Goal: Task Accomplishment & Management: Use online tool/utility

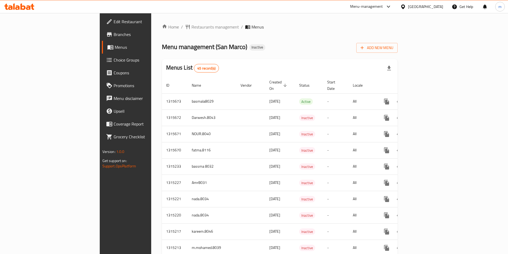
click at [114, 34] on span "Branches" at bounding box center [147, 34] width 67 height 6
click at [102, 30] on link "Branches" at bounding box center [143, 34] width 83 height 13
click at [393, 51] on span "Add New Menu" at bounding box center [377, 48] width 33 height 7
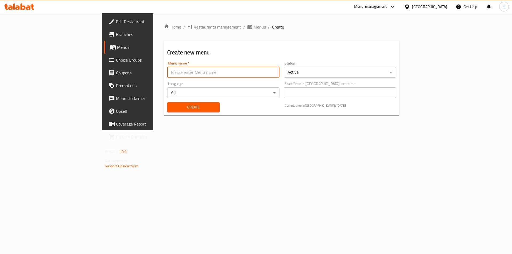
click at [167, 72] on input "text" at bounding box center [223, 72] width 112 height 11
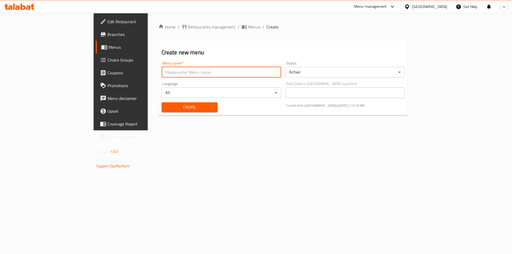
click at [162, 72] on input "text" at bounding box center [222, 72] width 120 height 11
type input "m.saeed.7436"
click at [162, 102] on button "Create" at bounding box center [190, 107] width 56 height 10
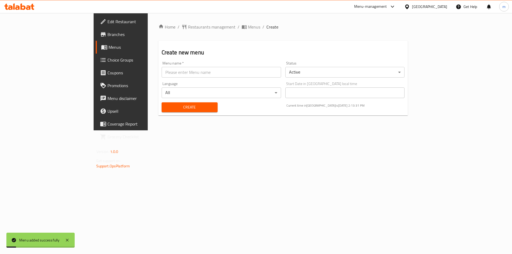
click at [109, 48] on span "Menus" at bounding box center [142, 47] width 66 height 6
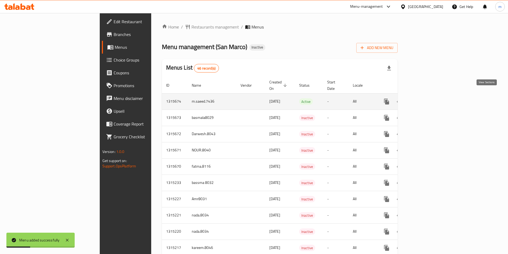
click at [432, 99] on link "enhanced table" at bounding box center [425, 101] width 13 height 13
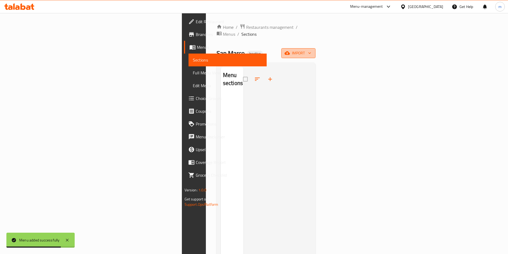
click at [311, 50] on span "import" at bounding box center [299, 53] width 26 height 7
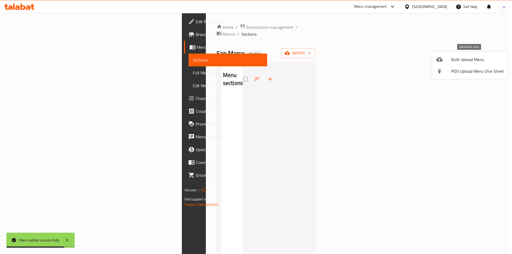
click at [465, 56] on span "Bulk Upload Menu" at bounding box center [477, 59] width 53 height 6
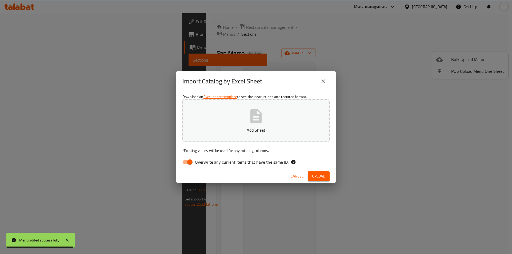
click at [195, 162] on span "Overwrite any current items that have the same ID." at bounding box center [242, 162] width 94 height 6
click at [195, 162] on input "Overwrite any current items that have the same ID." at bounding box center [190, 162] width 30 height 10
checkbox input "false"
click at [207, 129] on p "Add Sheet" at bounding box center [256, 130] width 131 height 6
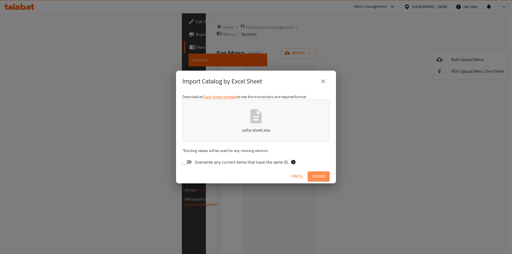
click at [323, 175] on span "Upload" at bounding box center [318, 176] width 13 height 7
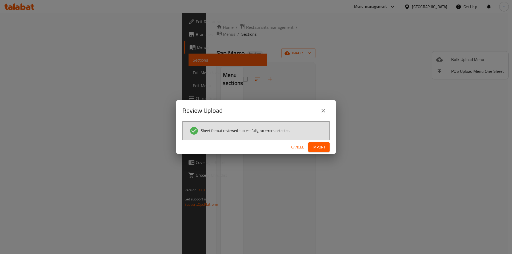
click at [321, 146] on span "Import" at bounding box center [319, 147] width 13 height 7
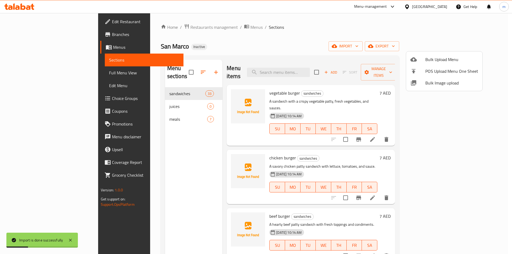
click at [33, 71] on div at bounding box center [256, 127] width 512 height 254
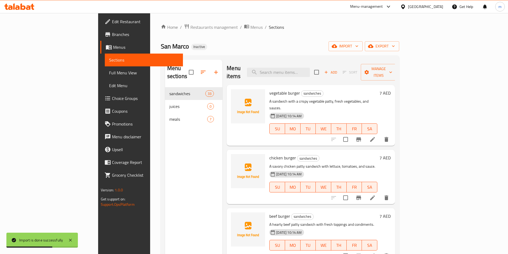
click at [109, 74] on span "Full Menu View" at bounding box center [144, 73] width 70 height 6
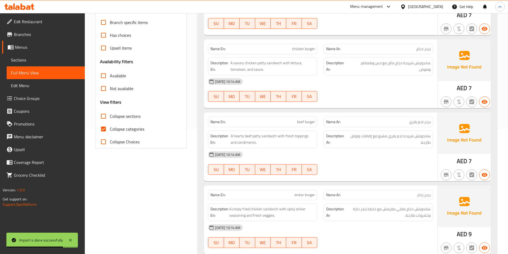
scroll to position [187, 0]
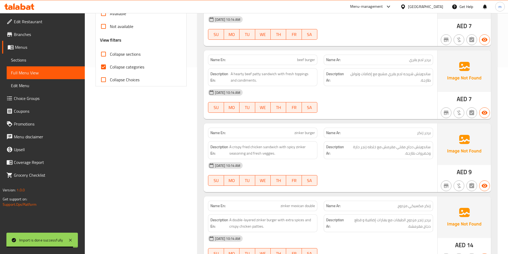
click at [113, 67] on span "Collapse categories" at bounding box center [127, 67] width 34 height 6
click at [110, 67] on input "Collapse categories" at bounding box center [103, 67] width 13 height 13
checkbox input "false"
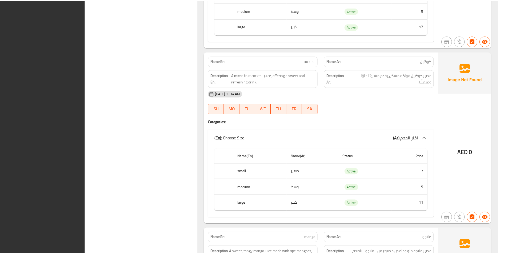
scroll to position [3779, 0]
